Goal: Transaction & Acquisition: Obtain resource

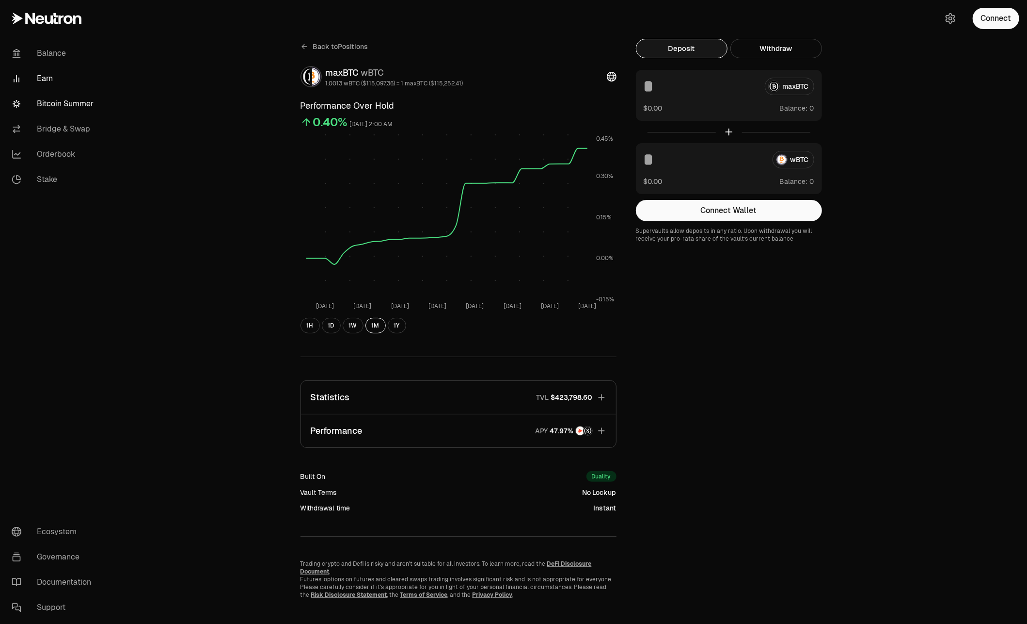
click at [63, 99] on link "Bitcoin Summer" at bounding box center [54, 103] width 101 height 25
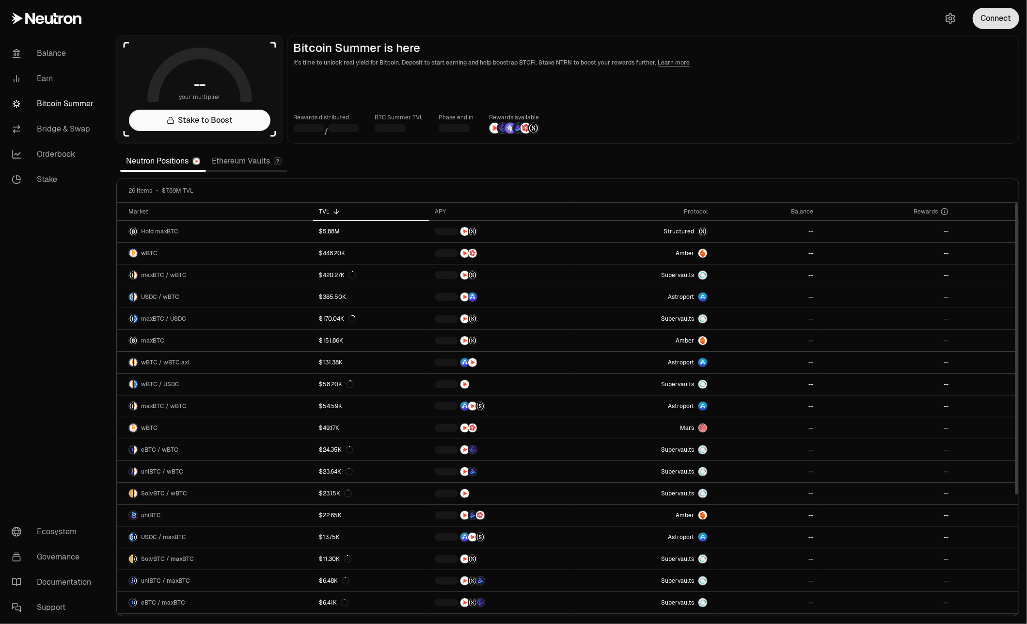
click at [997, 15] on button "Connect" at bounding box center [996, 18] width 47 height 21
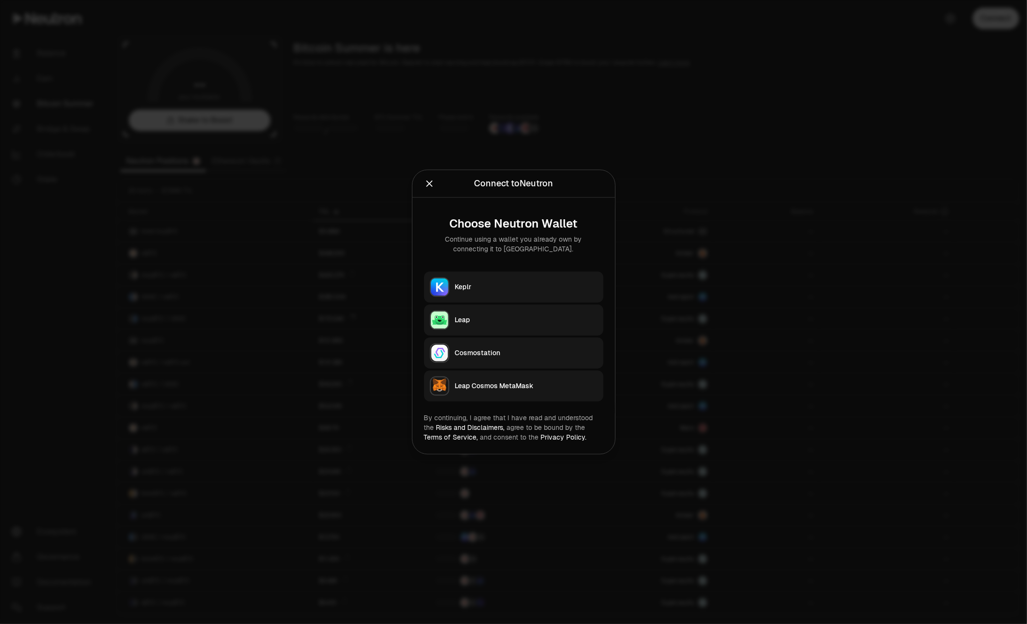
click at [492, 282] on div "Keplr" at bounding box center [526, 287] width 143 height 10
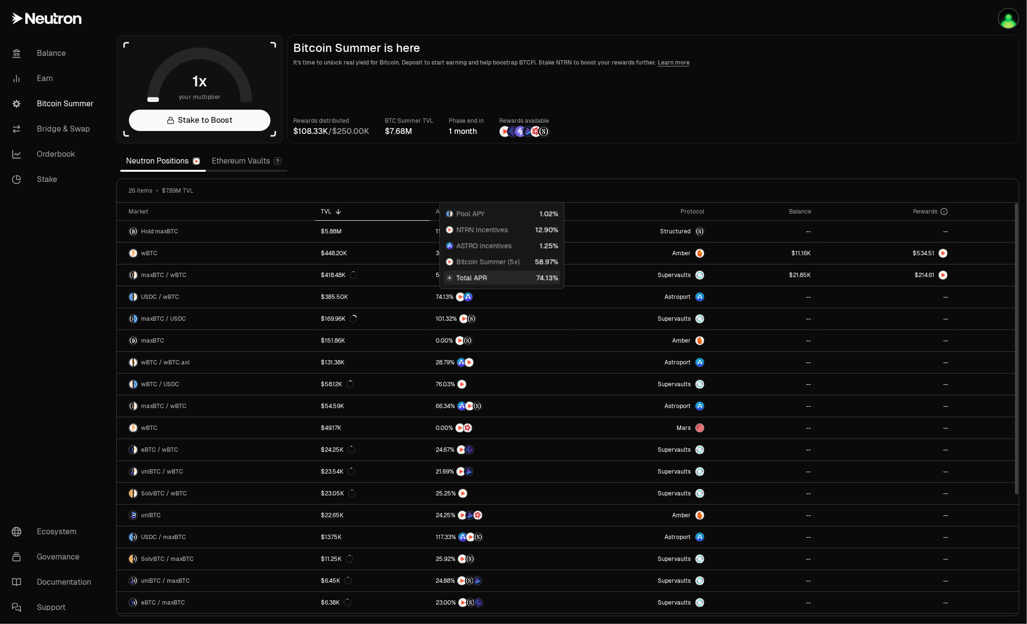
click at [262, 161] on link "Ethereum Vaults" at bounding box center [246, 160] width 81 height 19
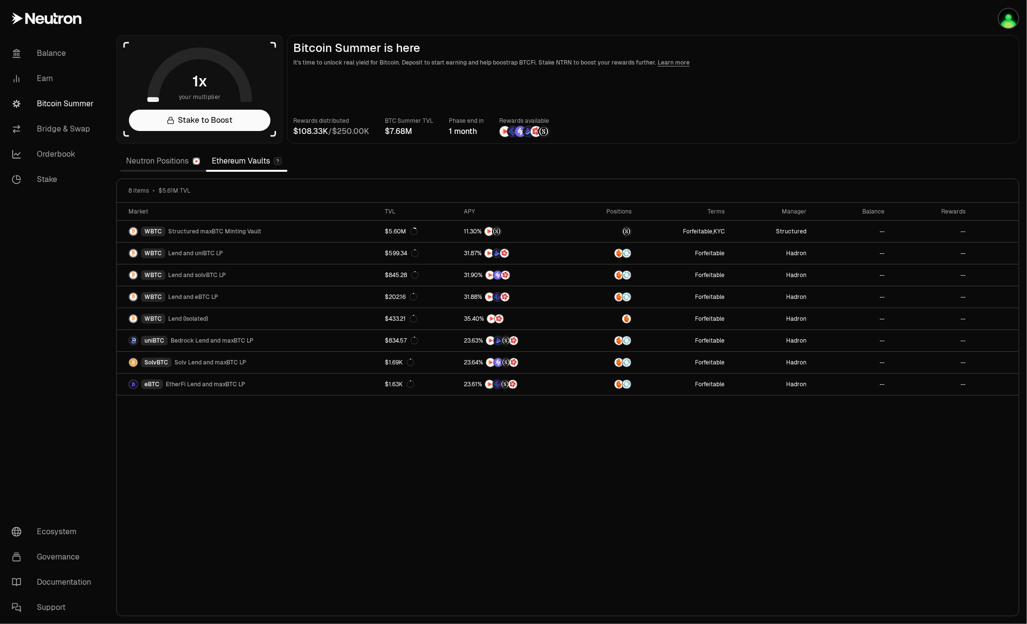
click at [154, 164] on link "Neutron Positions" at bounding box center [163, 160] width 86 height 19
